Goal: Information Seeking & Learning: Learn about a topic

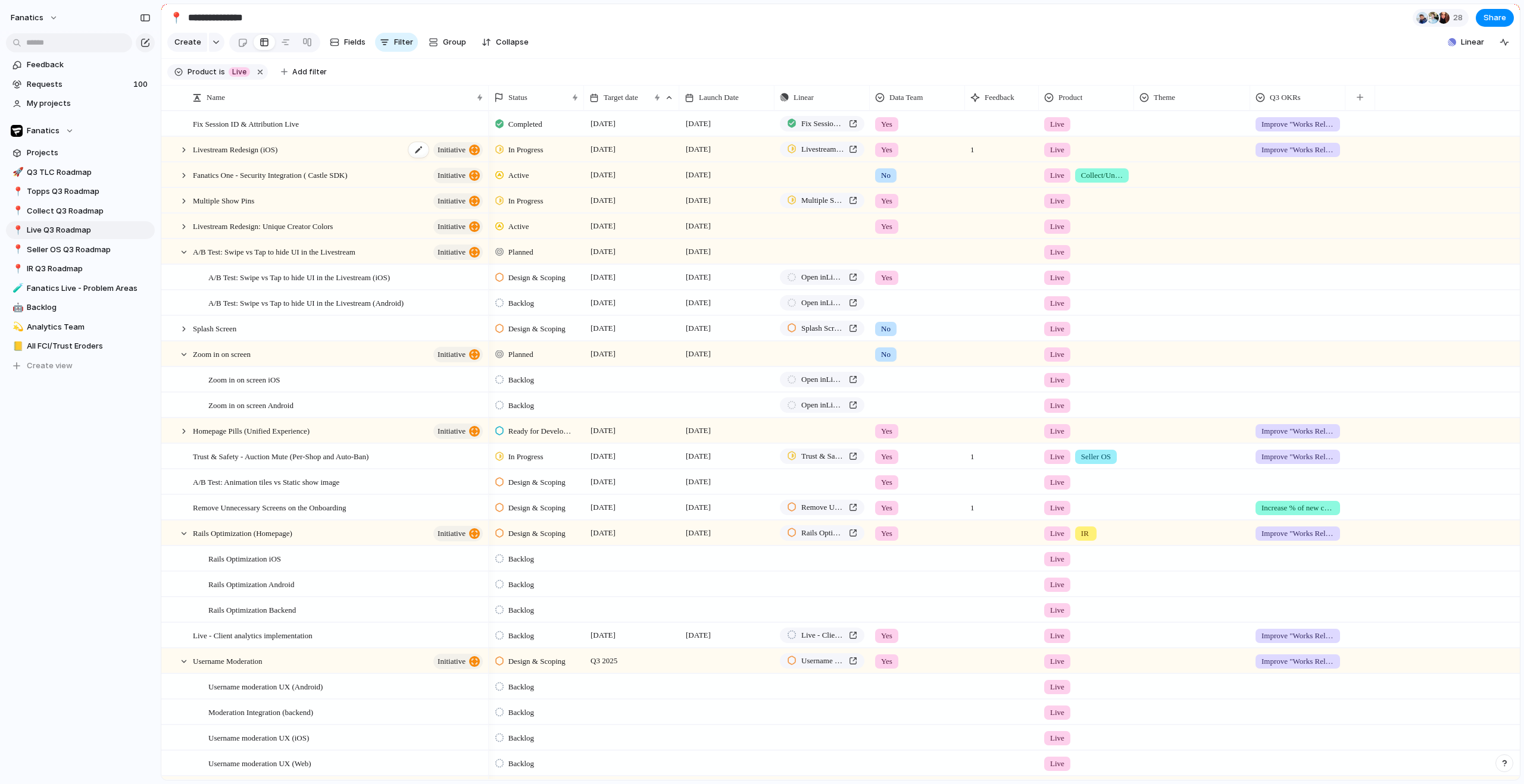
click at [315, 158] on div "Livestream Redesign (iOS) initiative" at bounding box center [338, 150] width 292 height 25
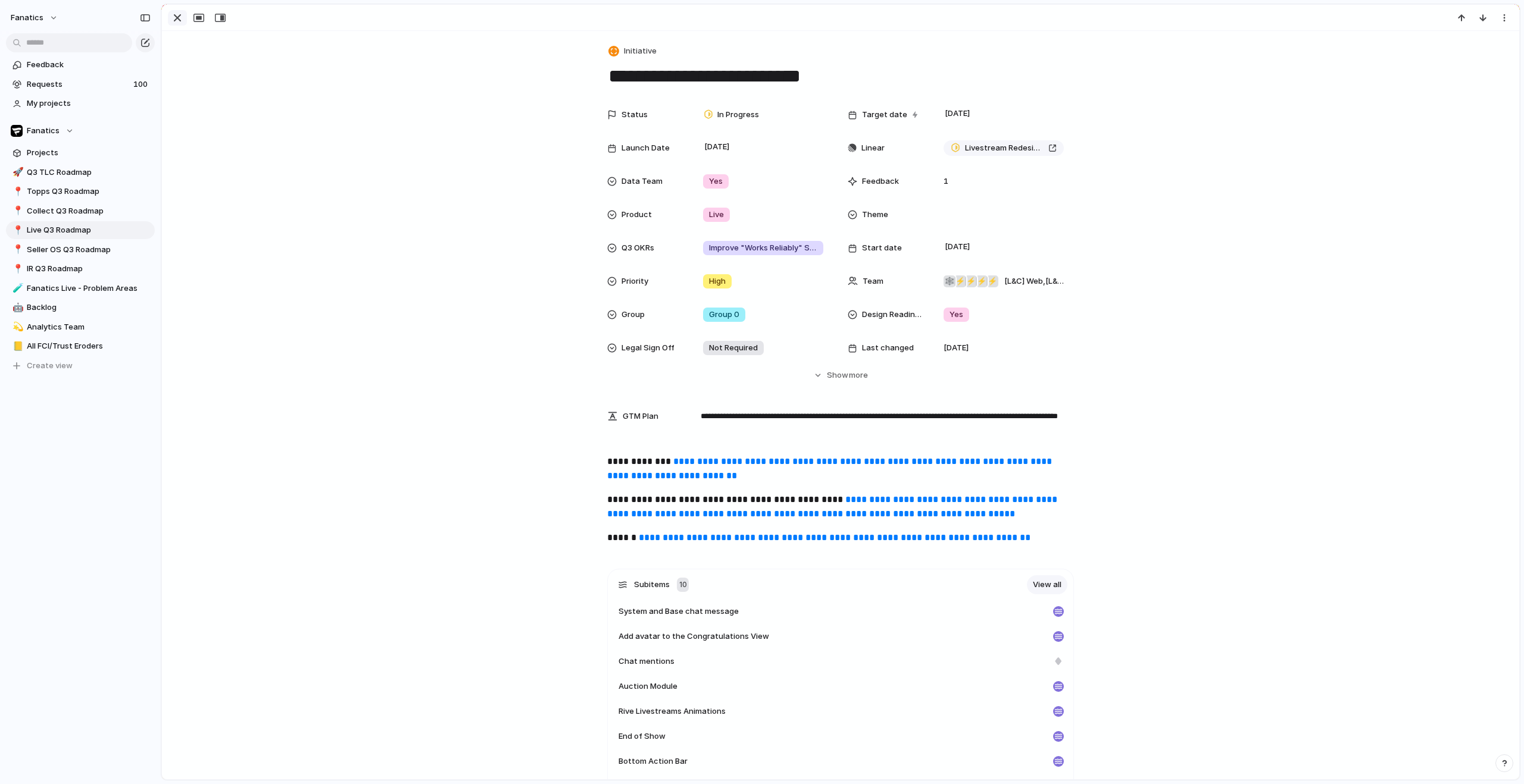
click at [177, 20] on div "button" at bounding box center [177, 18] width 14 height 14
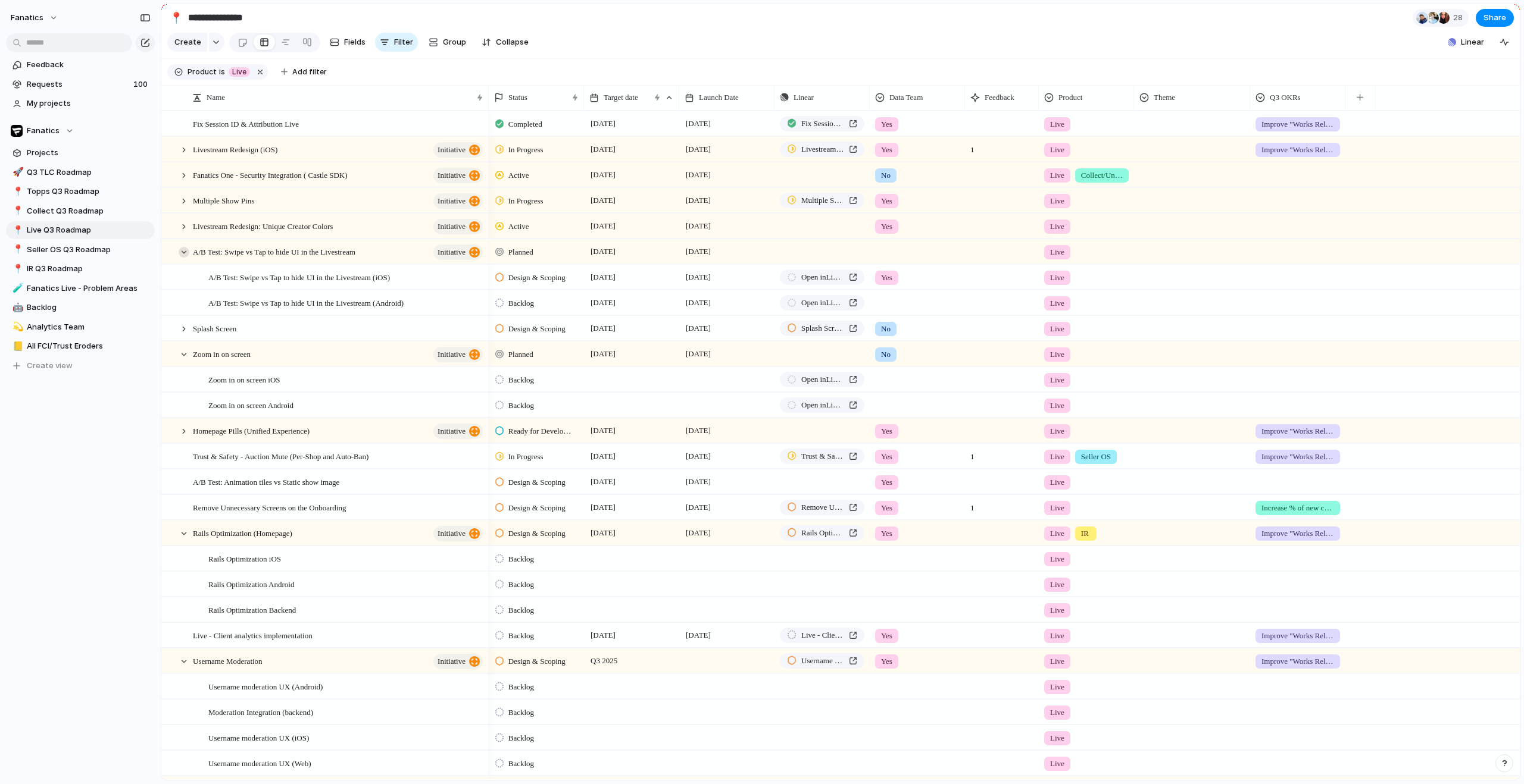
click at [185, 258] on div at bounding box center [184, 252] width 11 height 11
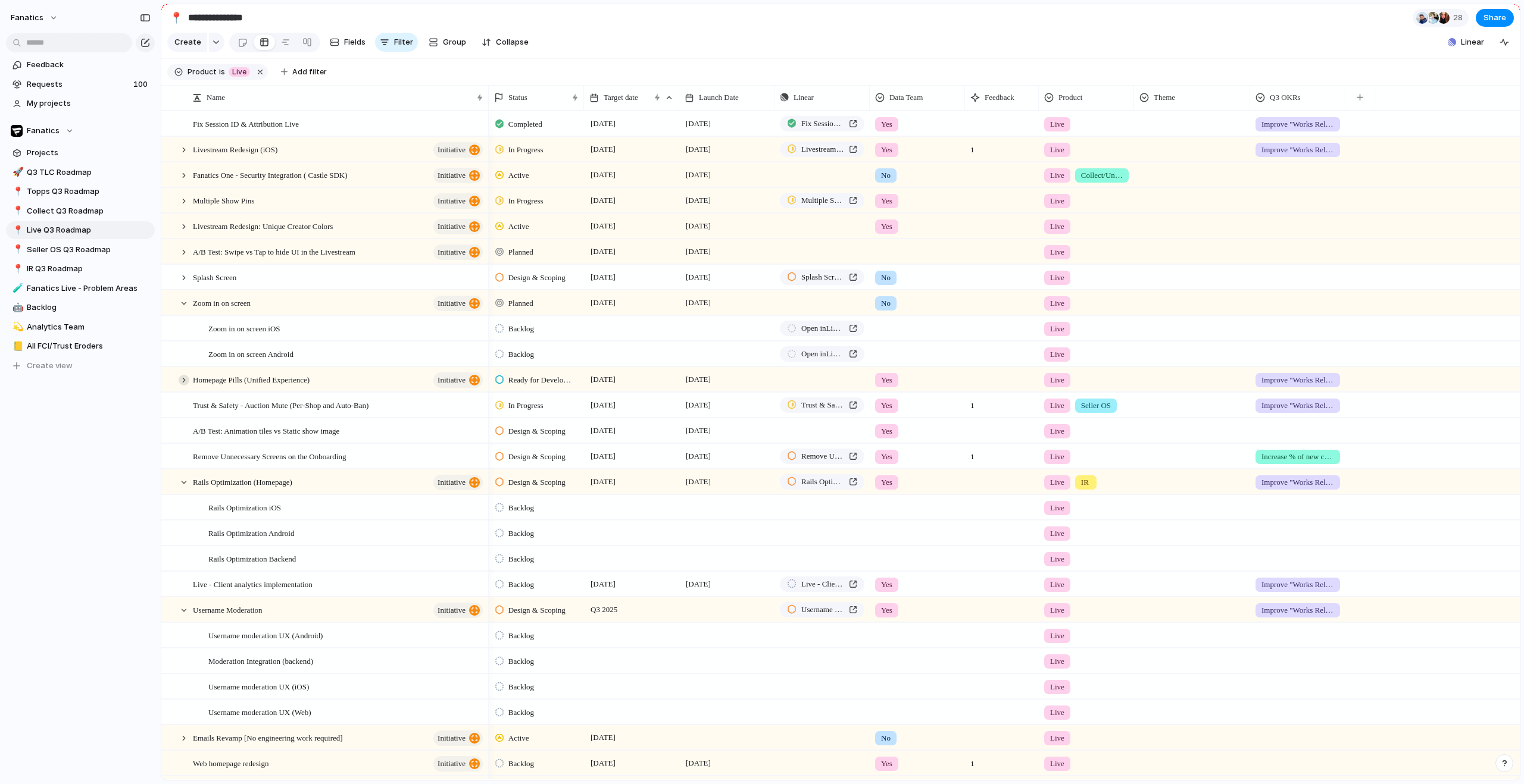
click at [185, 386] on div at bounding box center [184, 380] width 11 height 11
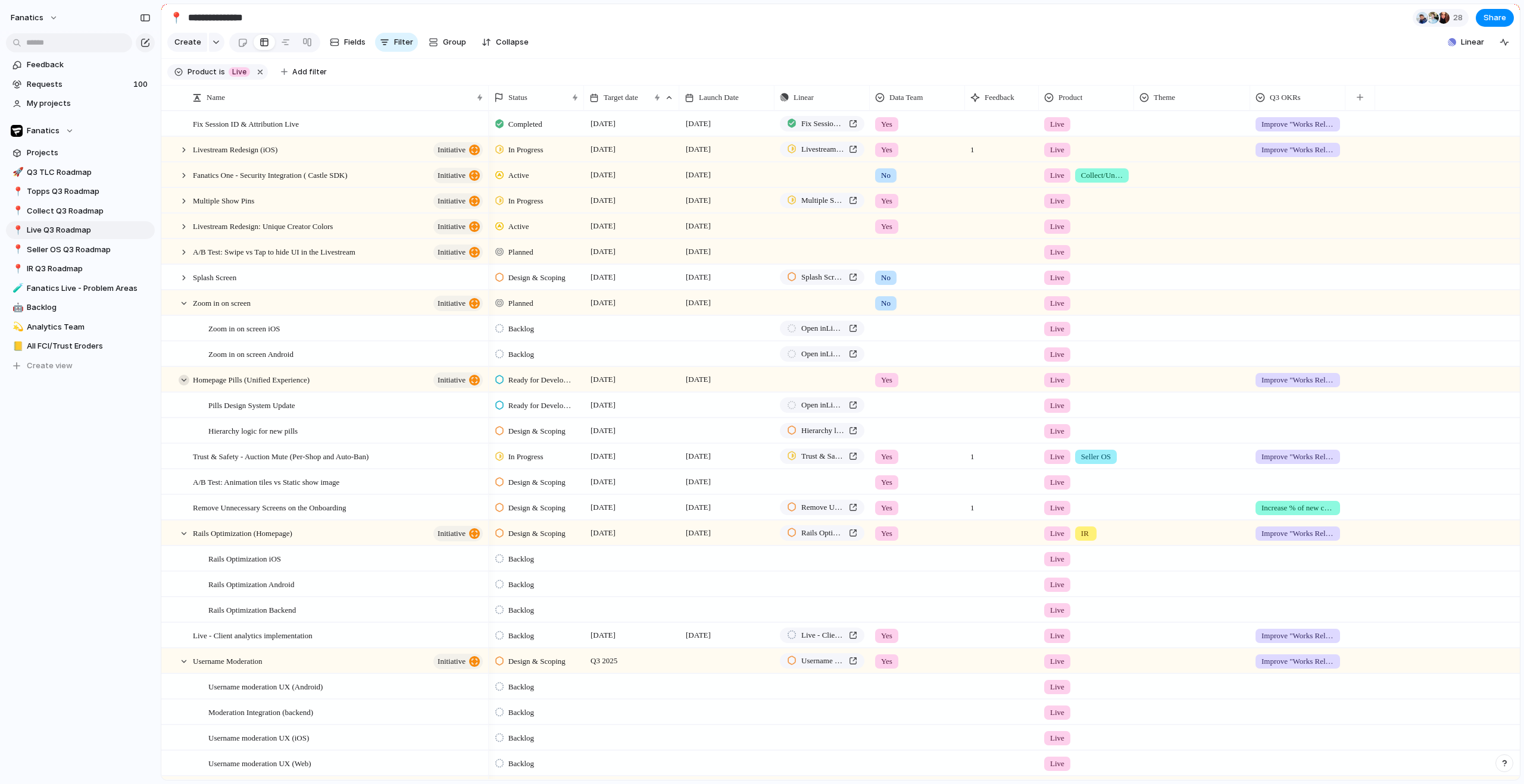
click at [188, 386] on div at bounding box center [184, 380] width 11 height 11
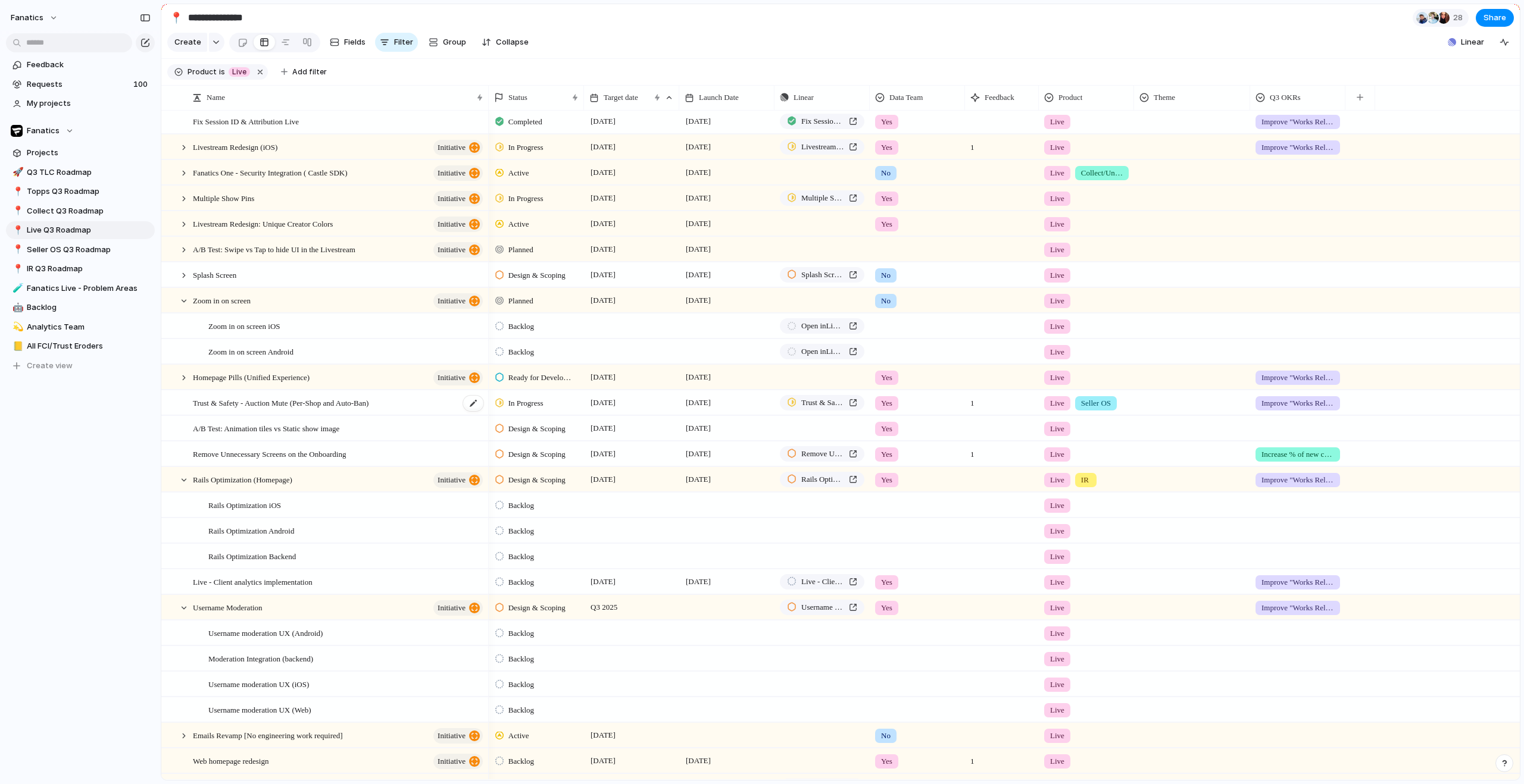
scroll to position [4, 0]
click at [251, 407] on span "Trust & Safety - Auction Mute (Per-Shop and Auto-Ban)" at bounding box center [280, 400] width 176 height 13
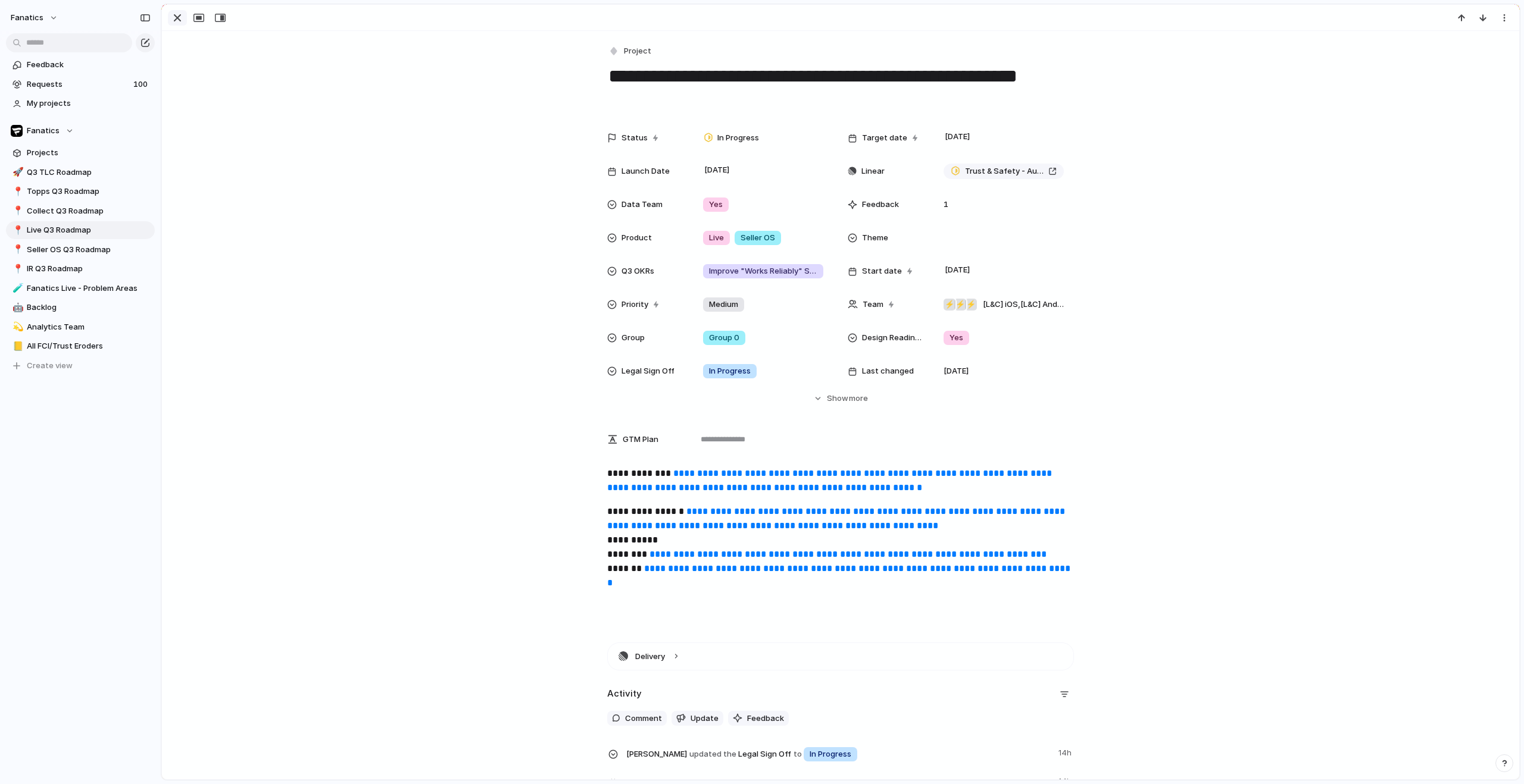
click at [176, 19] on div "button" at bounding box center [177, 18] width 14 height 14
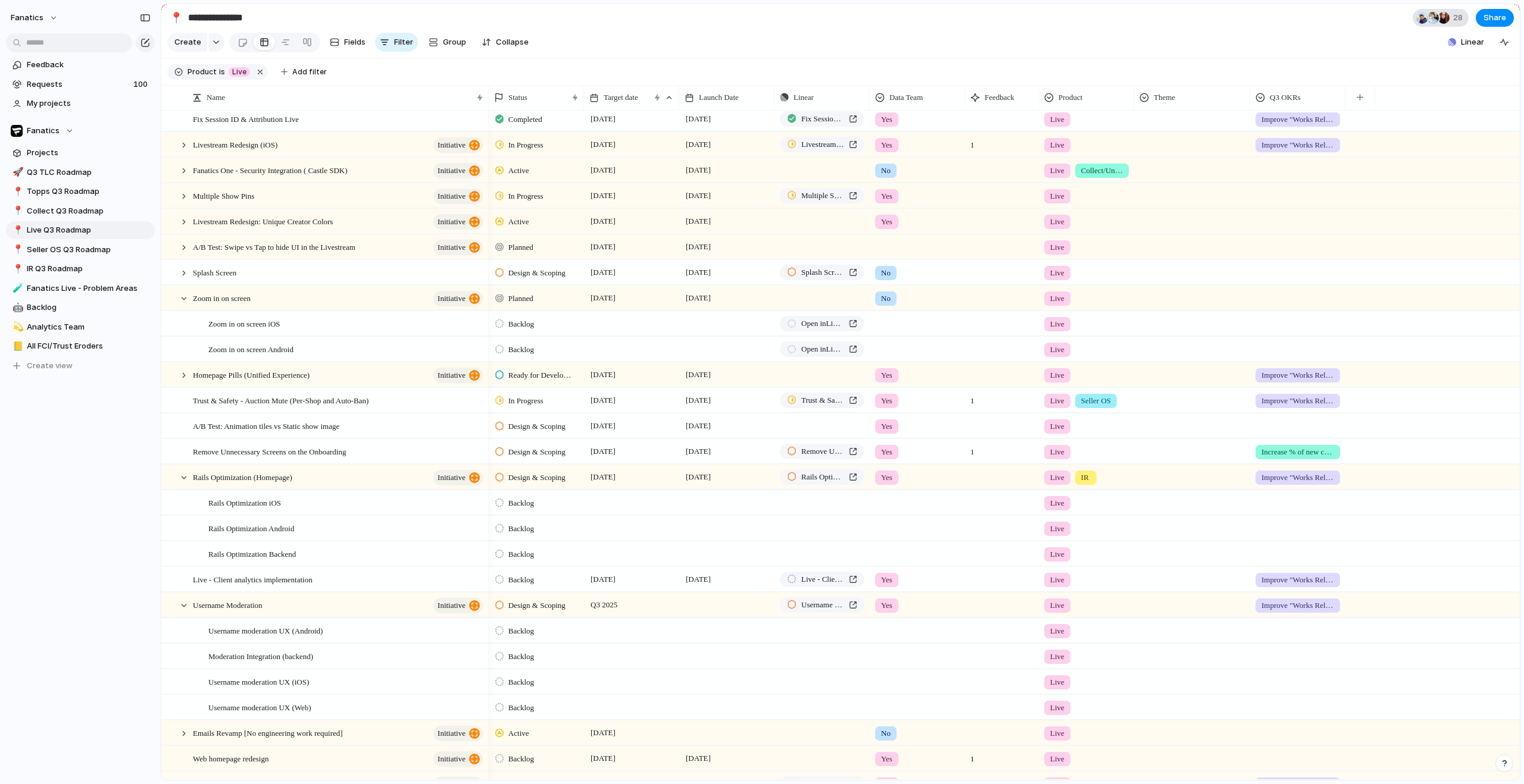
click at [1446, 20] on div at bounding box center [1443, 17] width 12 height 12
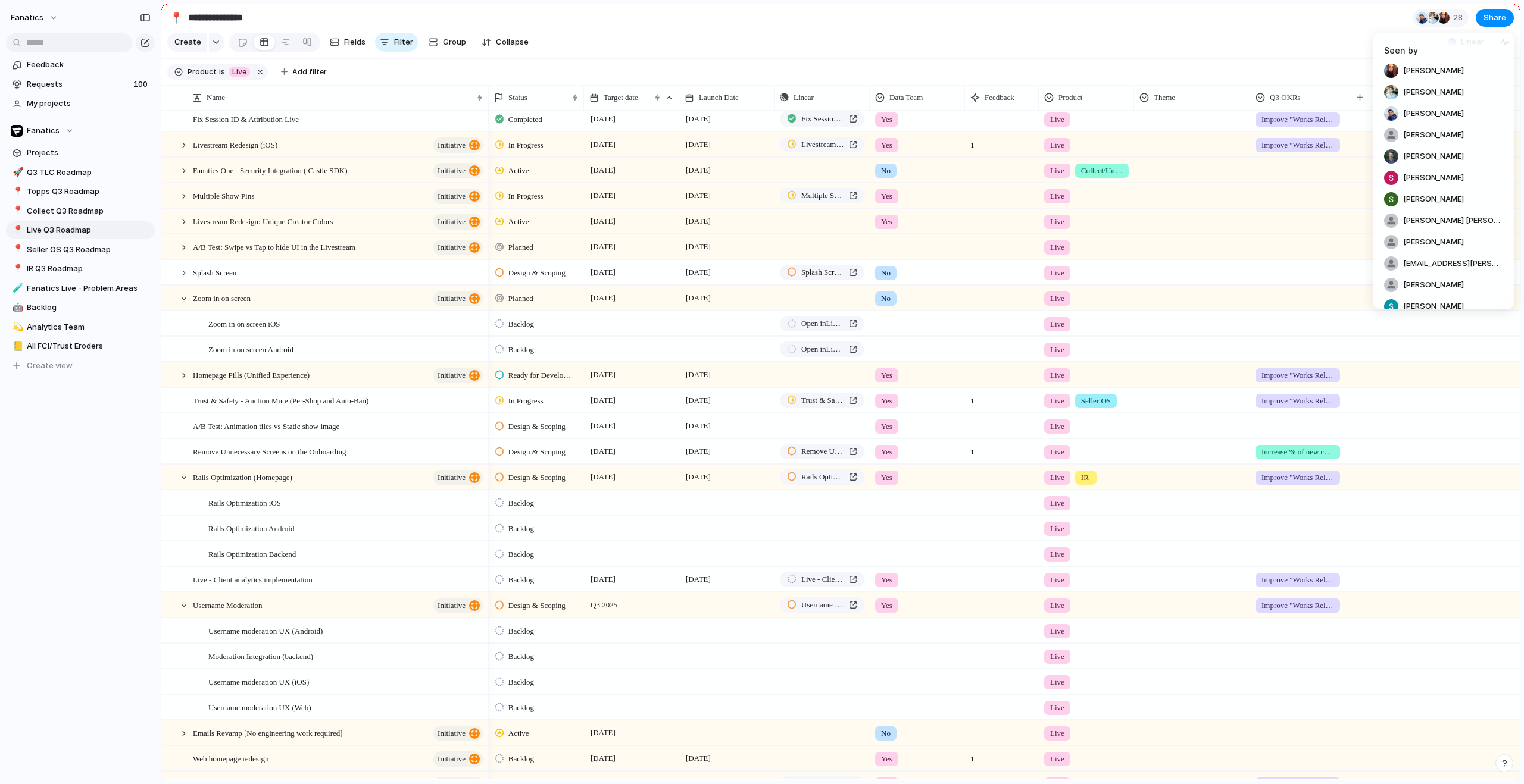
click at [888, 28] on div "Seen by [PERSON_NAME] [PERSON_NAME] [PERSON_NAME] [PERSON_NAME] [PERSON_NAME] […" at bounding box center [762, 392] width 1524 height 784
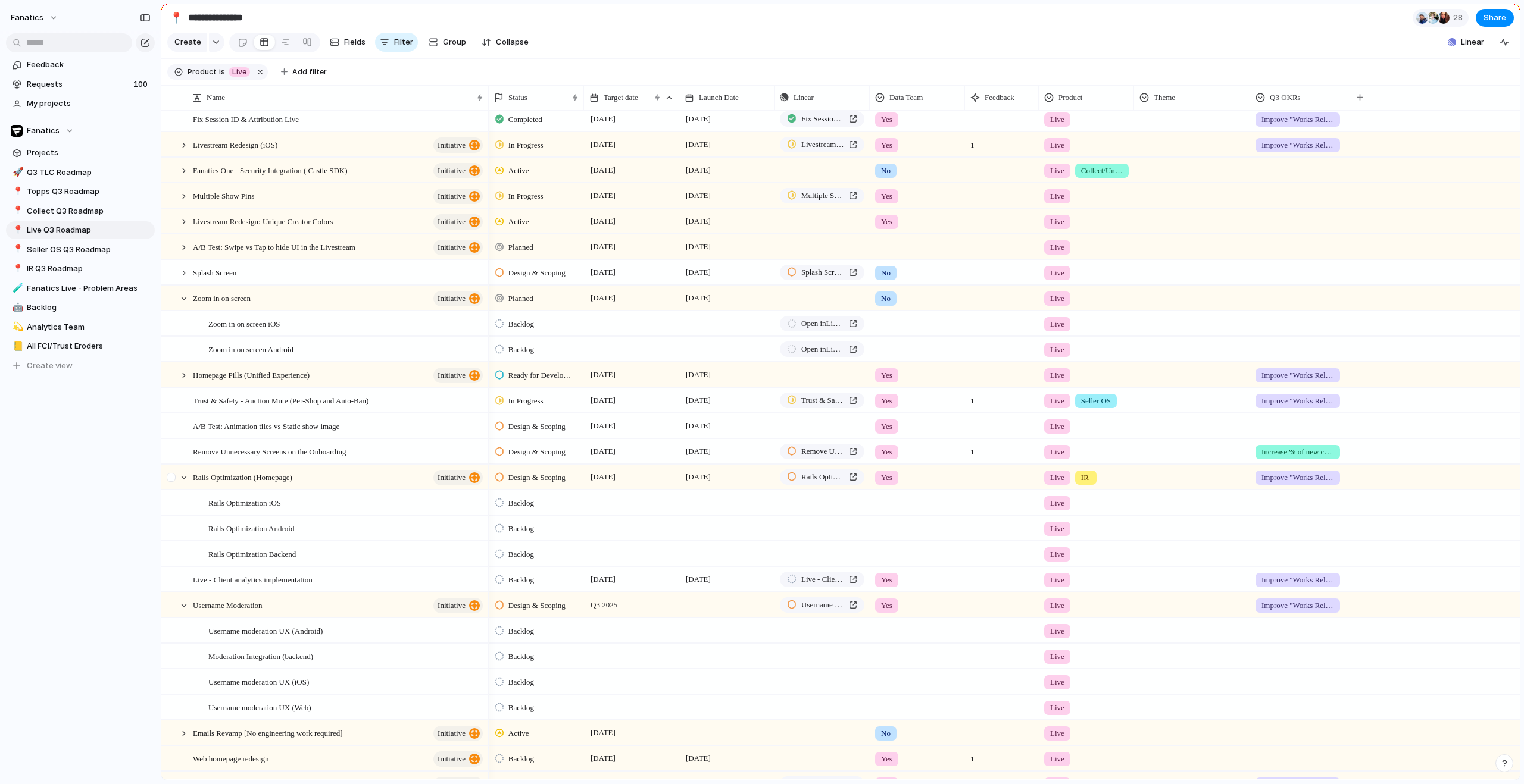
click at [190, 488] on div at bounding box center [178, 478] width 32 height 25
click at [187, 483] on div at bounding box center [184, 478] width 11 height 11
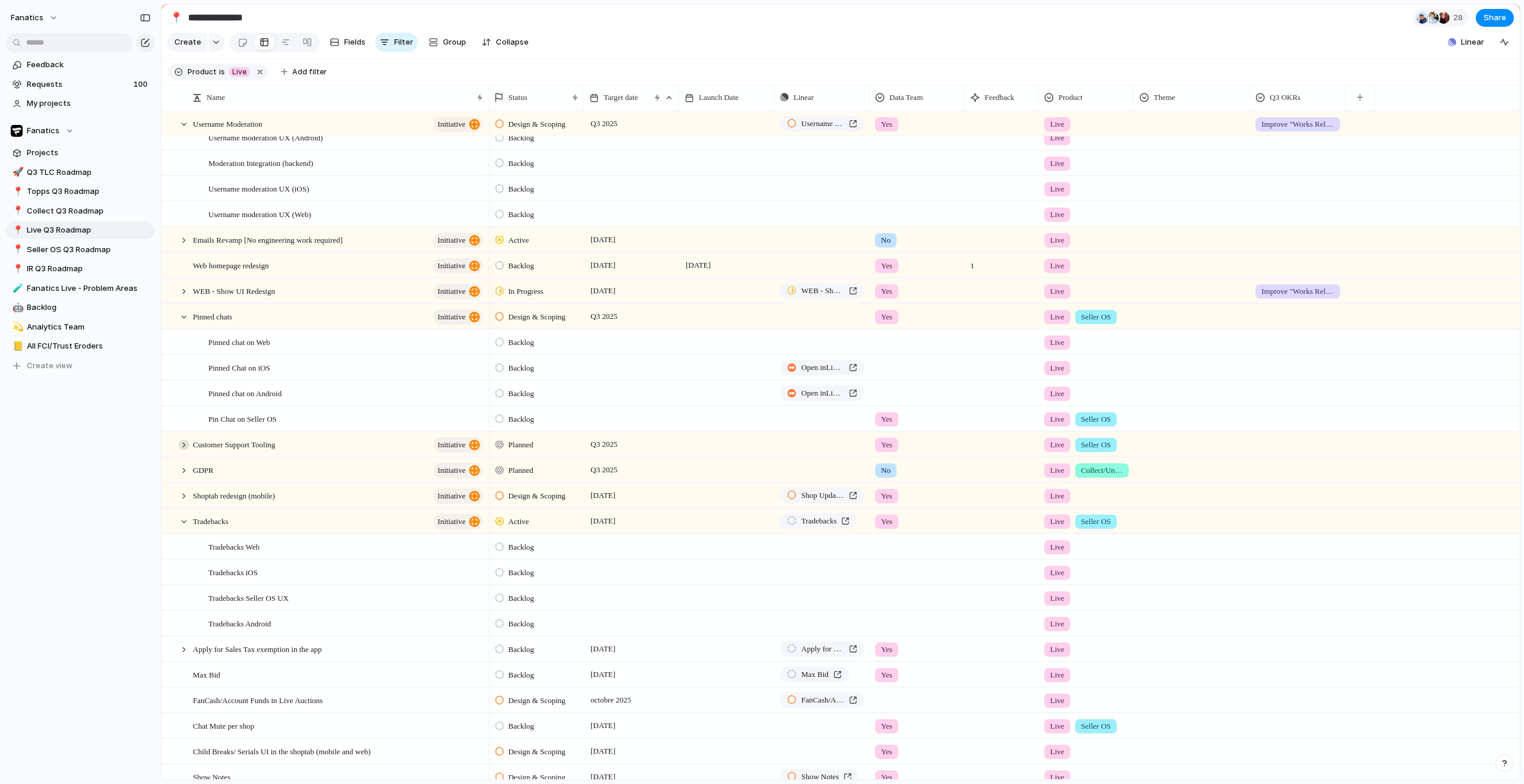
click at [184, 451] on div at bounding box center [184, 445] width 11 height 11
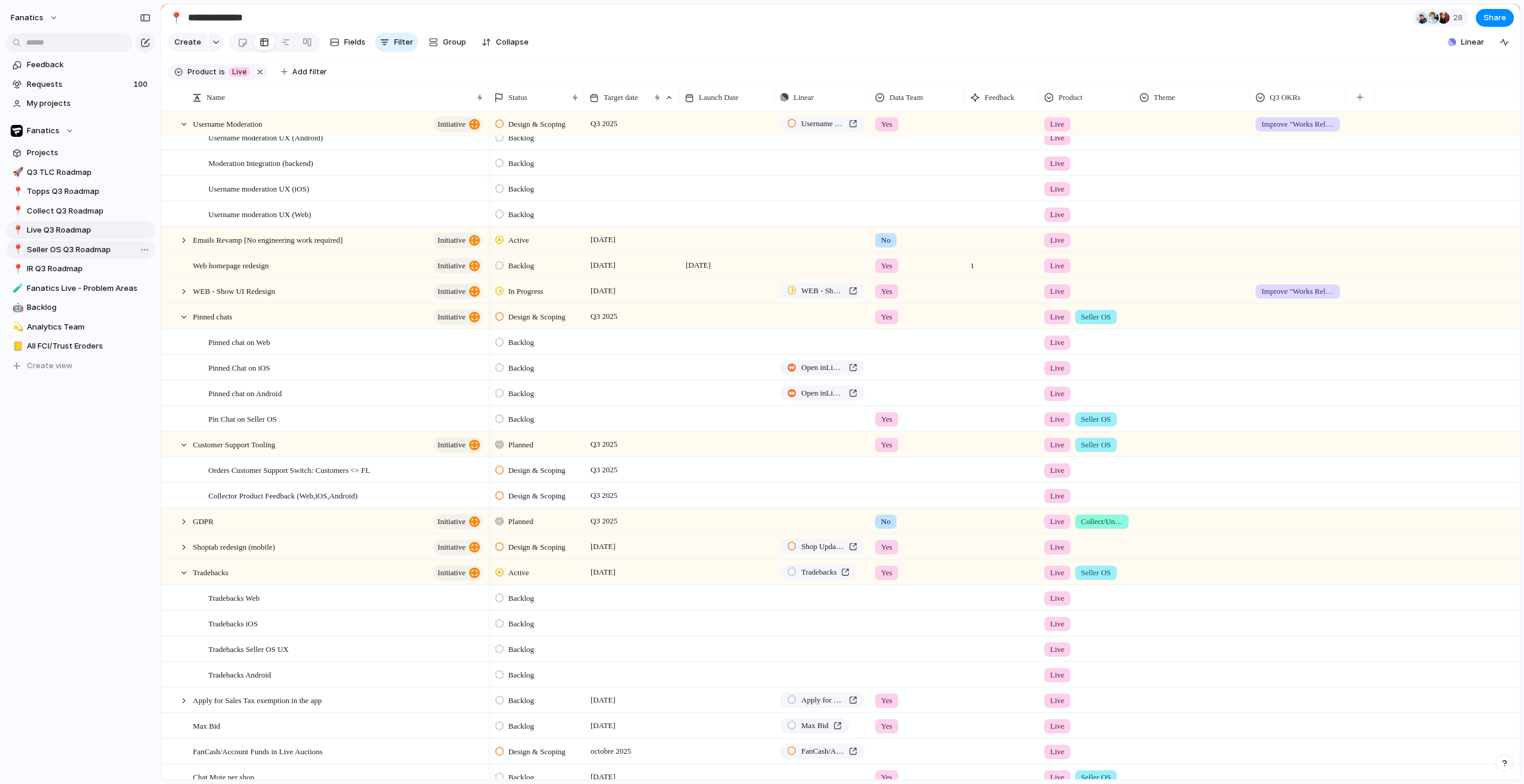
click at [81, 251] on span "Seller OS Q3 Roadmap" at bounding box center [89, 249] width 124 height 12
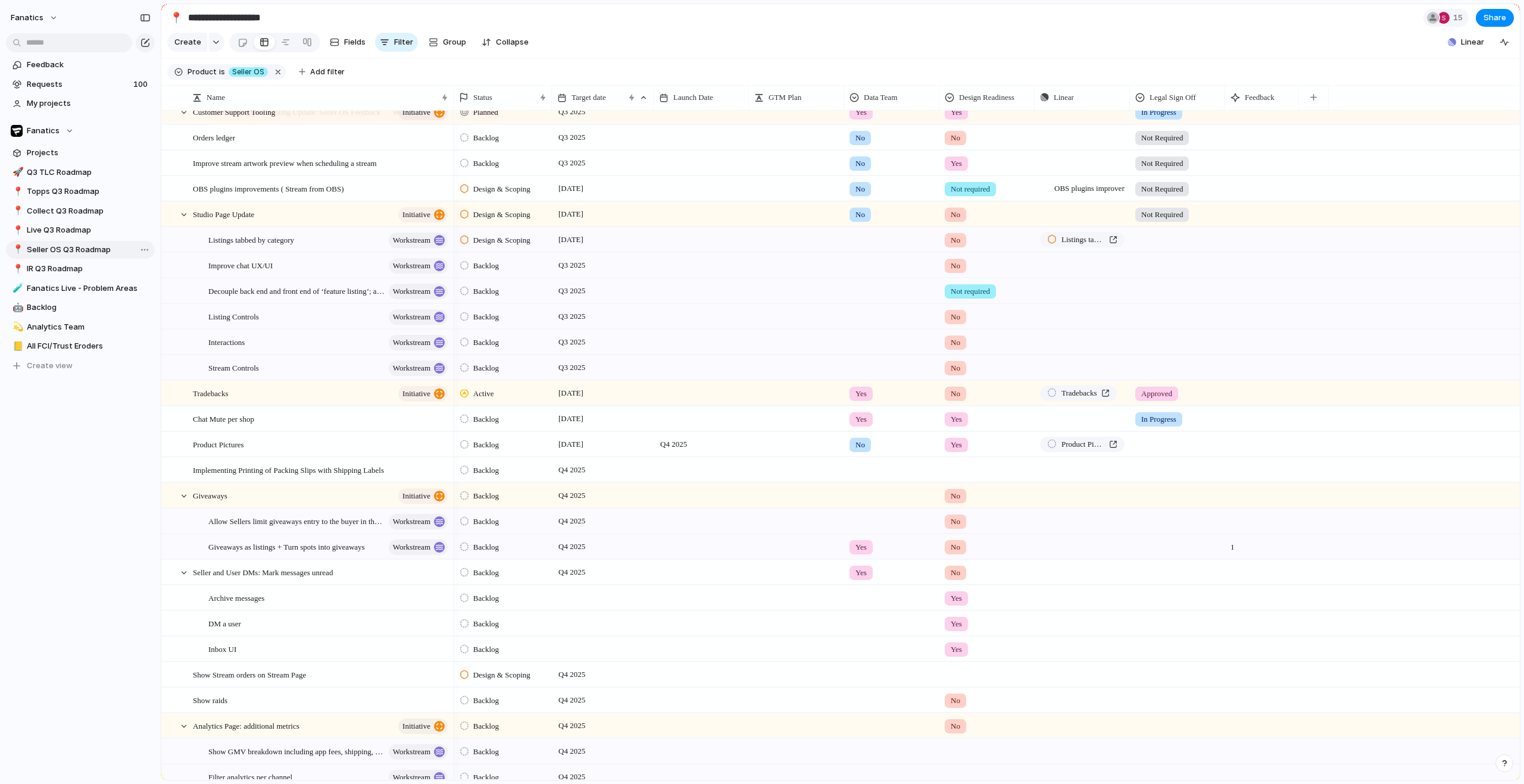
type input "**********"
